Goal: Task Accomplishment & Management: Manage account settings

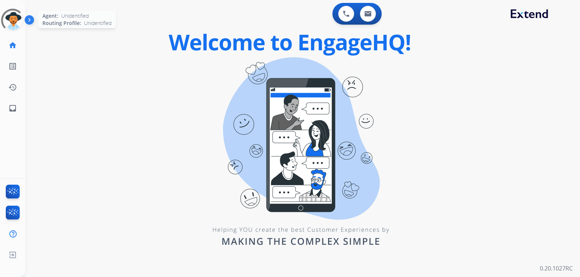
click at [17, 17] on div at bounding box center [12, 20] width 23 height 23
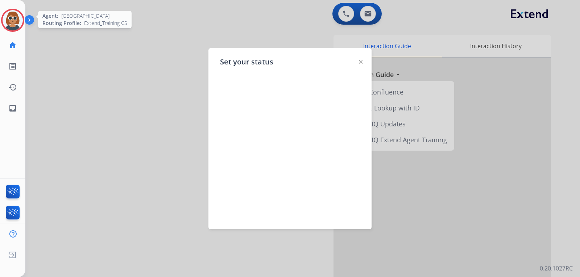
click at [28, 19] on img at bounding box center [31, 22] width 12 height 14
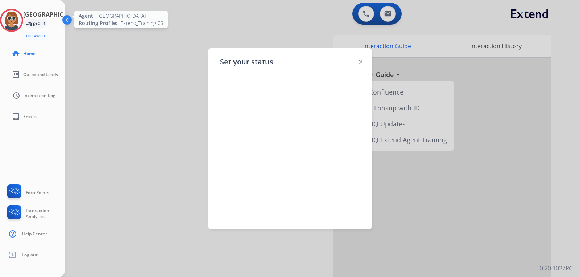
click at [46, 18] on h3 "[GEOGRAPHIC_DATA]" at bounding box center [53, 14] width 60 height 9
click at [18, 20] on img at bounding box center [11, 20] width 20 height 20
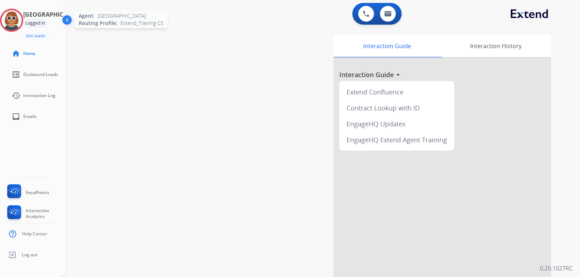
click at [22, 22] on img at bounding box center [11, 20] width 20 height 20
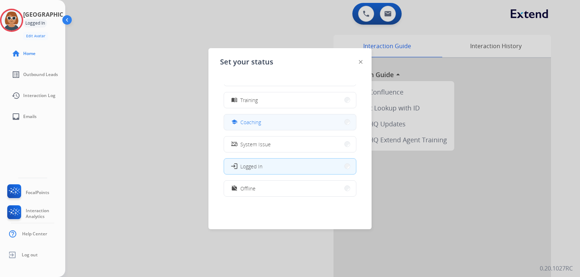
scroll to position [73, 0]
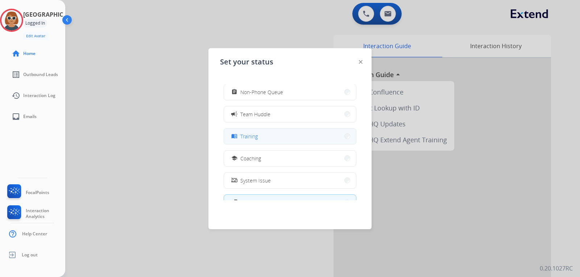
click at [251, 132] on button "menu_book Training" at bounding box center [290, 137] width 132 height 16
